Goal: Task Accomplishment & Management: Manage account settings

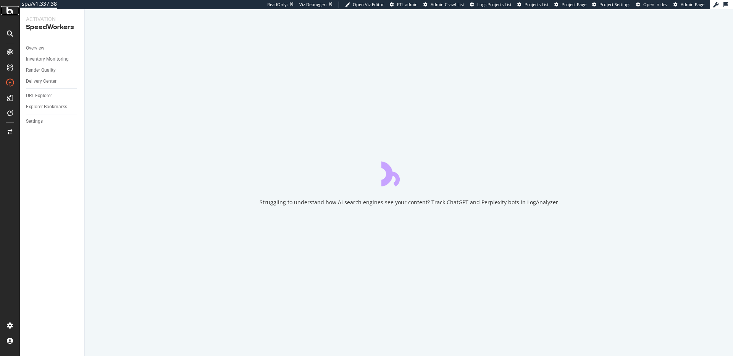
click at [8, 10] on icon at bounding box center [9, 10] width 7 height 9
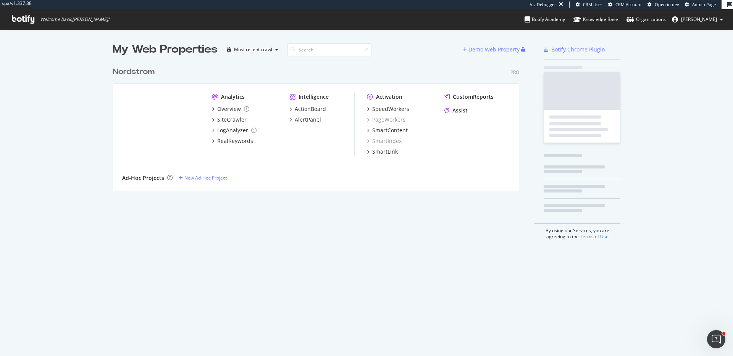
scroll to position [134, 413]
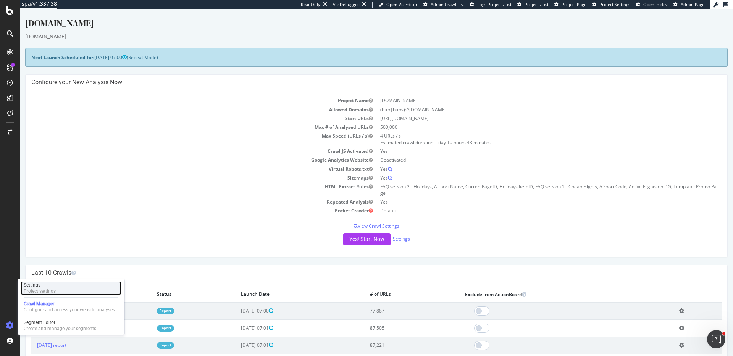
click at [55, 292] on div "Project settings" at bounding box center [40, 292] width 32 height 6
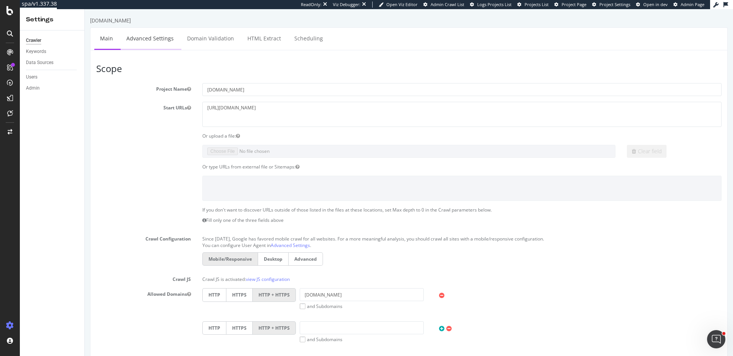
click at [141, 39] on link "Advanced Settings" at bounding box center [150, 38] width 59 height 21
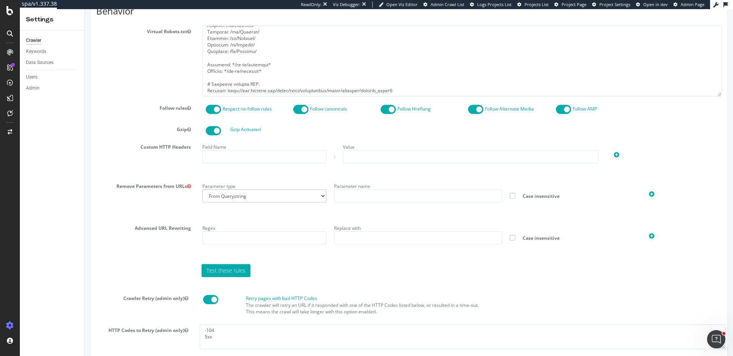
scroll to position [411, 0]
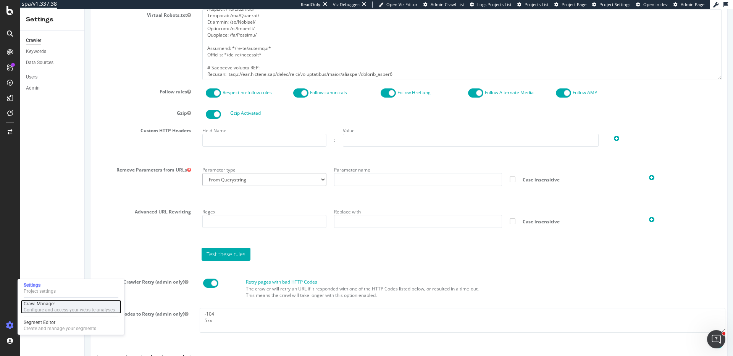
click at [64, 302] on div "Crawl Manager" at bounding box center [69, 304] width 91 height 6
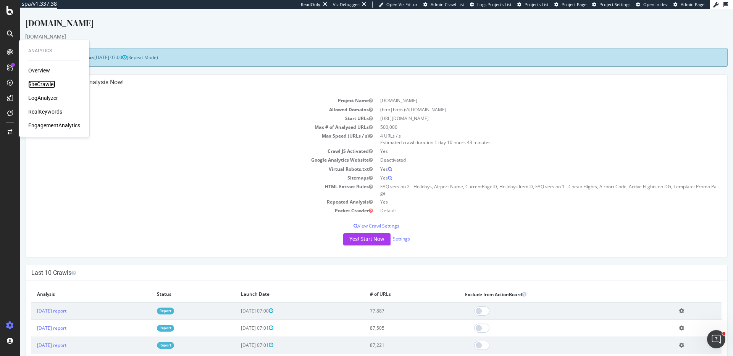
click at [42, 84] on div "SiteCrawler" at bounding box center [41, 85] width 27 height 8
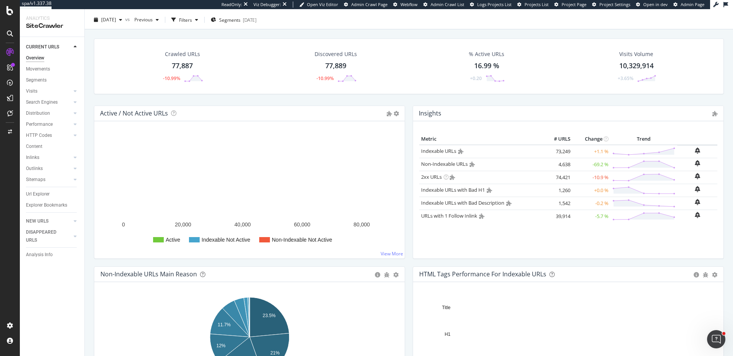
scroll to position [24, 0]
